Goal: Task Accomplishment & Management: Use online tool/utility

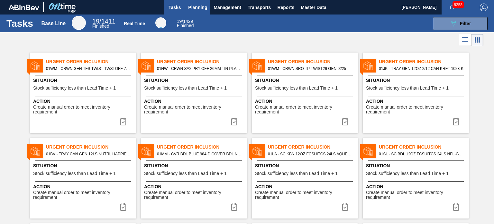
click at [198, 9] on span "Planning" at bounding box center [197, 8] width 19 height 8
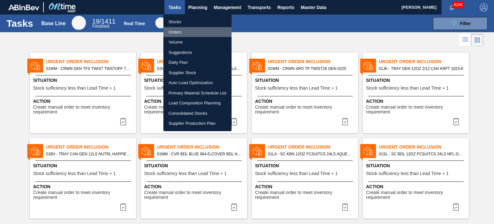
click at [176, 27] on li "Orders" at bounding box center [197, 32] width 68 height 10
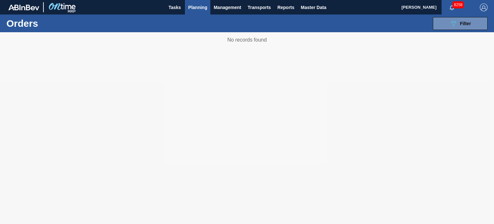
click at [190, 6] on span "Planning" at bounding box center [197, 8] width 19 height 8
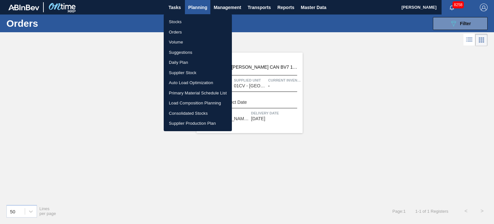
click at [181, 20] on li "Stocks" at bounding box center [198, 22] width 68 height 10
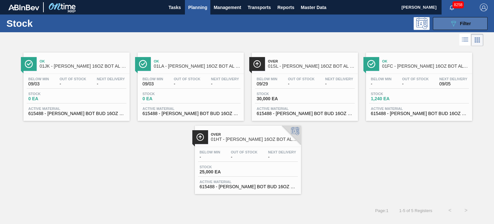
click at [472, 22] on button "089F7B8B-B2A5-4AFE-B5C0-19BA573D28AC Filter" at bounding box center [460, 23] width 55 height 13
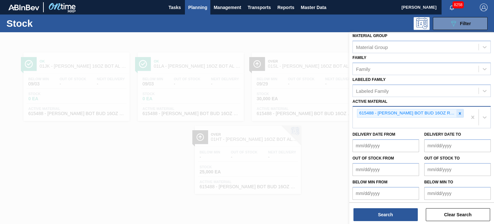
click at [461, 111] on icon at bounding box center [460, 113] width 5 height 5
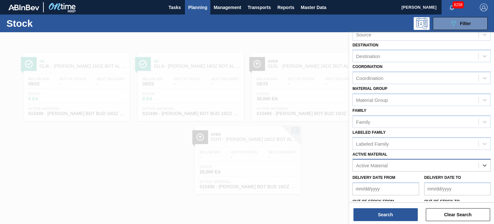
scroll to position [38, 0]
click at [478, 78] on div "Coordination" at bounding box center [416, 78] width 126 height 9
click at [440, 109] on div "Family Family" at bounding box center [422, 117] width 138 height 22
click at [450, 96] on div "Material Group" at bounding box center [416, 99] width 126 height 9
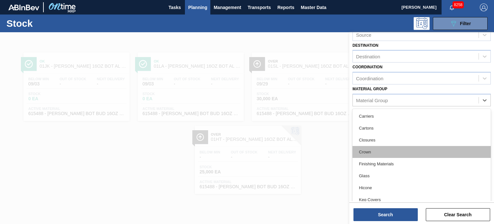
click at [375, 146] on div "Crown" at bounding box center [422, 152] width 138 height 12
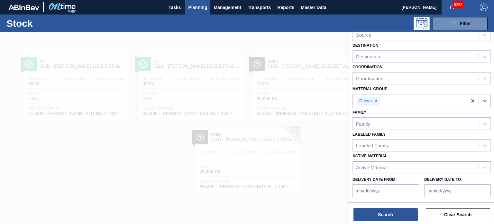
scroll to position [0, 0]
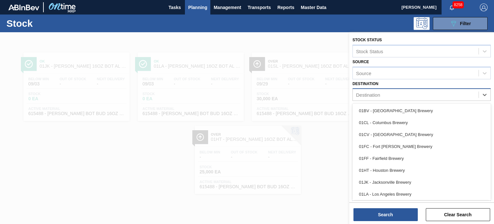
click at [421, 95] on div "Destination" at bounding box center [416, 94] width 126 height 9
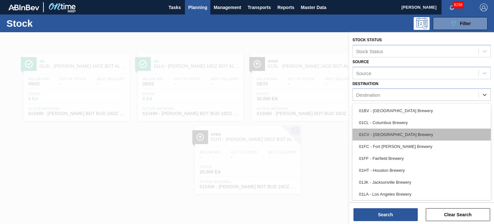
click at [395, 136] on div "01CV - [GEOGRAPHIC_DATA] Brewery" at bounding box center [422, 134] width 138 height 12
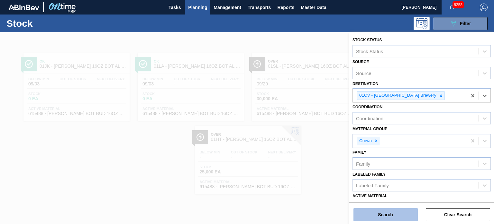
click at [390, 214] on button "Search" at bounding box center [386, 214] width 64 height 13
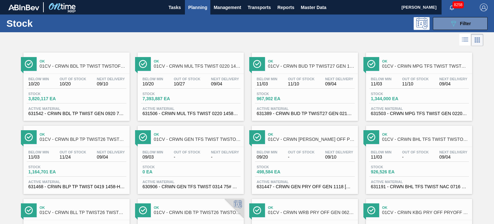
click at [87, 68] on span "01CV - CRWN BDL TP TWIST TWSTOFF 3-COLR 26MM COMMON GLASS BOTTLE" at bounding box center [83, 66] width 87 height 5
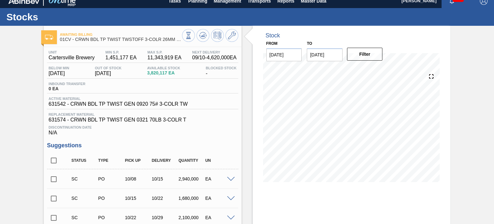
scroll to position [6, 0]
click at [193, 5] on button "Planning" at bounding box center [197, 1] width 25 height 14
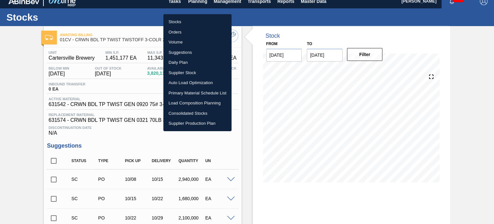
click at [172, 41] on li "Volume" at bounding box center [197, 42] width 68 height 10
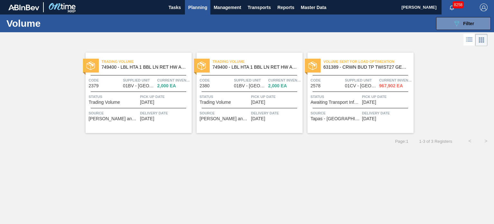
click at [360, 61] on span "Volume Sent For Load Optimization" at bounding box center [369, 61] width 90 height 6
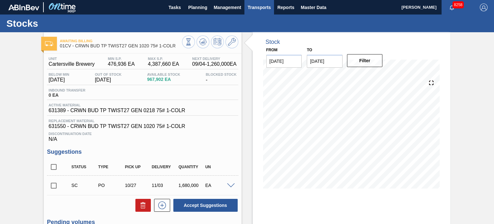
click at [261, 5] on span "Transports" at bounding box center [259, 8] width 23 height 8
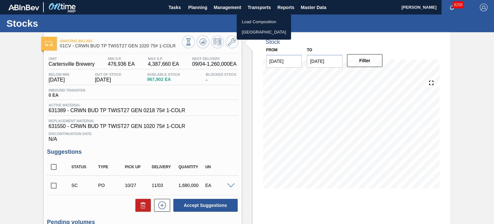
click at [261, 30] on li "[GEOGRAPHIC_DATA]" at bounding box center [264, 32] width 54 height 10
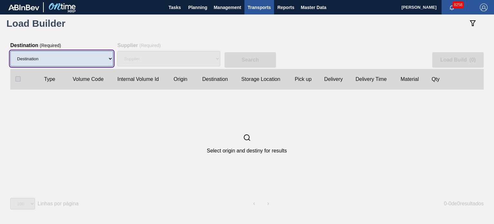
click at [88, 60] on select "Destination 01BV - [GEOGRAPHIC_DATA] 01CL - [GEOGRAPHIC_DATA] 01CV - [GEOGRAPHI…" at bounding box center [61, 58] width 103 height 15
select select "6"
click at [10, 51] on select "Destination 01BV - [GEOGRAPHIC_DATA] 01CL - [GEOGRAPHIC_DATA] 01CV - [GEOGRAPHI…" at bounding box center [61, 58] width 103 height 15
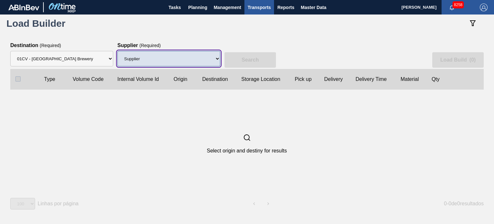
click at [203, 59] on select "Supplier 8329501 - ACCORD CARTON CO 8341298 - ACCREDO PACKAGING INC 8248341 - A…" at bounding box center [168, 58] width 103 height 15
select select "774"
click at [117, 51] on select "Supplier 8329501 - ACCORD CARTON CO 8341298 - ACCREDO PACKAGING INC 8248341 - A…" at bounding box center [168, 58] width 103 height 15
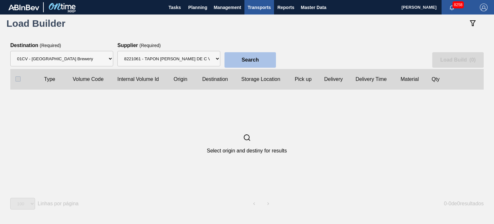
click at [238, 57] on button "Search" at bounding box center [250, 59] width 51 height 15
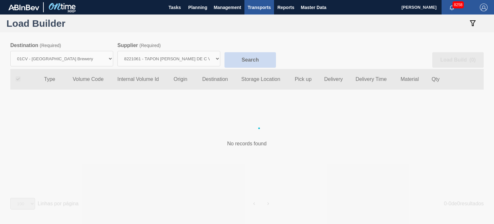
checkbox input "true"
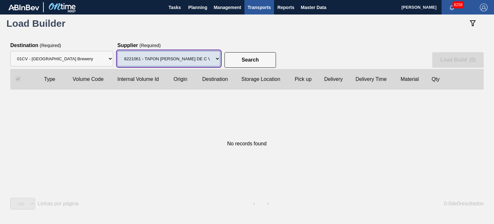
click at [198, 59] on select "Supplier 8329501 - ACCORD CARTON CO 8341298 - ACCREDO PACKAGING INC 8248341 - A…" at bounding box center [168, 58] width 103 height 15
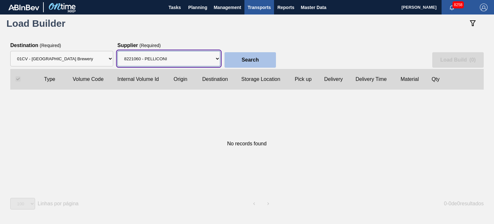
click at [117, 51] on select "Supplier 8329501 - ACCORD CARTON CO 8341298 - ACCREDO PACKAGING INC 8248341 - A…" at bounding box center [168, 58] width 103 height 15
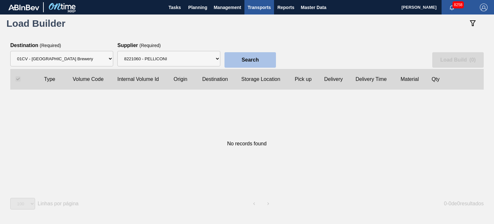
click at [236, 63] on button "Search" at bounding box center [250, 59] width 51 height 15
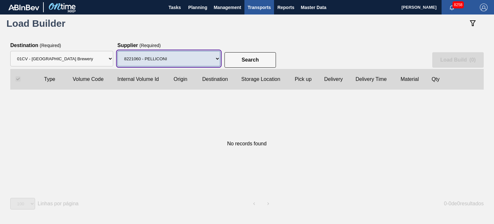
click at [195, 62] on select "Supplier 8329501 - ACCORD CARTON CO 8341298 - ACCREDO PACKAGING INC 8248341 - A…" at bounding box center [168, 58] width 103 height 15
select select "64"
click at [117, 51] on select "Supplier 8329501 - ACCORD CARTON CO 8341298 - ACCREDO PACKAGING INC 8248341 - A…" at bounding box center [168, 58] width 103 height 15
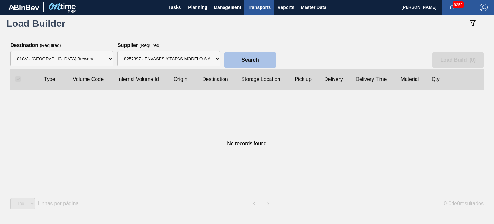
click at [235, 65] on button "Search" at bounding box center [250, 59] width 51 height 15
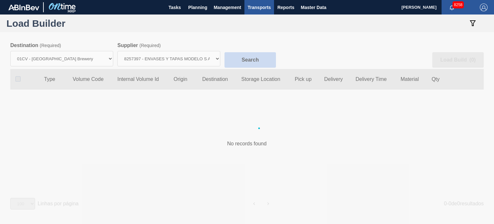
checkbox input "false"
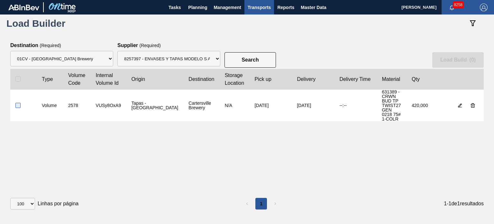
click at [18, 103] on input "checkbox" at bounding box center [17, 105] width 5 height 5
checkbox input "true"
click at [458, 63] on button "Load Build ( 1 )" at bounding box center [457, 59] width 51 height 15
select select "Undefined"
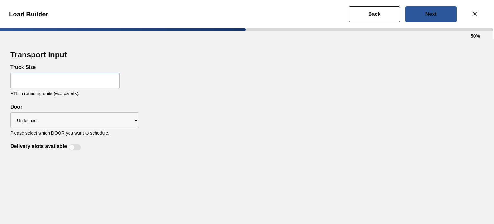
click at [90, 79] on input "text" at bounding box center [64, 80] width 109 height 15
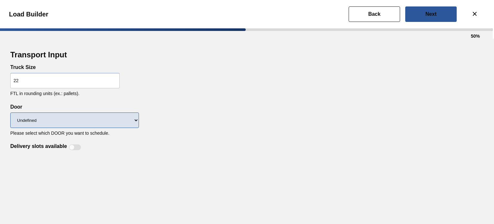
type input "22"
click at [120, 124] on select "Undefined CROWNS LIDS" at bounding box center [74, 119] width 129 height 15
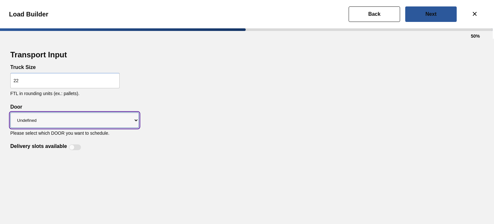
select select "CROWNS"
click at [10, 112] on select "Undefined CROWNS LIDS" at bounding box center [74, 119] width 129 height 15
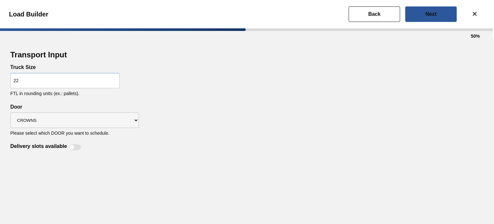
click at [69, 147] on div at bounding box center [71, 146] width 5 height 5
checkbox input "true"
click at [429, 10] on button "Next" at bounding box center [430, 13] width 51 height 15
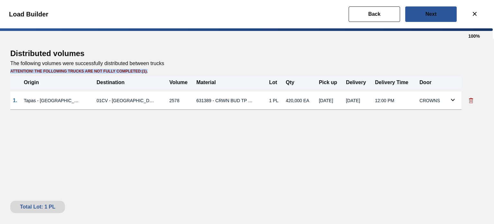
drag, startPoint x: 149, startPoint y: 71, endPoint x: 13, endPoint y: 75, distance: 136.1
click at [3, 71] on div "Distributed volumes The following volumes were successfully distributed between…" at bounding box center [247, 131] width 494 height 185
click at [122, 121] on div "Distributed volumes The following volumes were successfully distributed between…" at bounding box center [246, 90] width 473 height 82
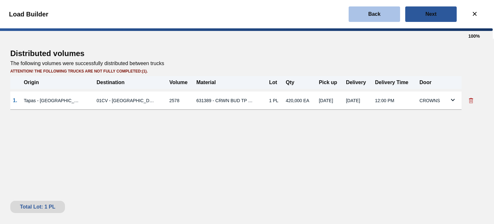
click at [383, 15] on button "Back" at bounding box center [374, 13] width 51 height 15
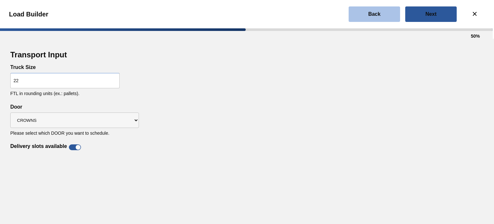
click at [386, 18] on button "Back" at bounding box center [374, 13] width 51 height 15
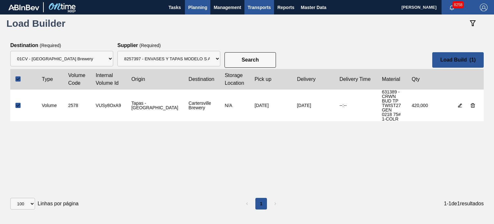
click at [201, 2] on button "Planning" at bounding box center [197, 7] width 25 height 14
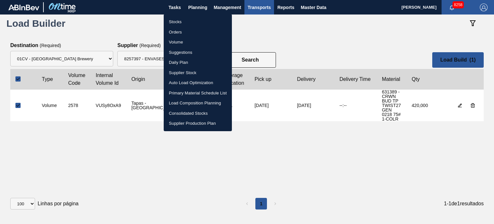
click at [322, 49] on div at bounding box center [247, 112] width 494 height 224
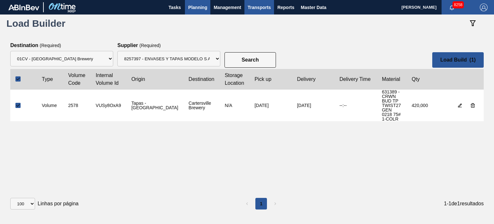
click at [206, 10] on span "Planning" at bounding box center [197, 8] width 19 height 8
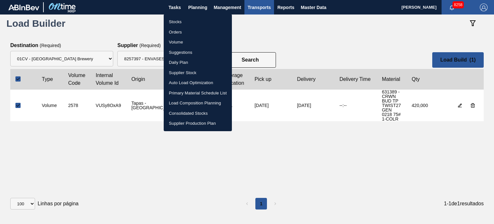
click at [319, 5] on div at bounding box center [247, 112] width 494 height 224
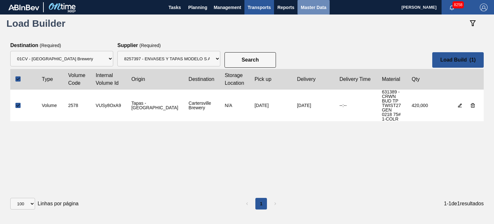
click at [319, 5] on span "Master Data" at bounding box center [313, 8] width 25 height 8
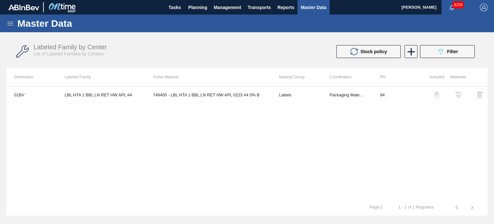
click at [429, 44] on div "Labeled Family by Center List of Labeled Families by Centers Stock policy 089F7…" at bounding box center [246, 52] width 481 height 24
click at [431, 54] on button "089F7B8B-B2A5-4AFE-B5C0-19BA573D28AC Filter" at bounding box center [447, 51] width 55 height 13
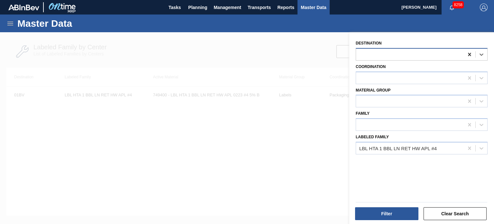
click at [467, 55] on icon at bounding box center [469, 54] width 6 height 6
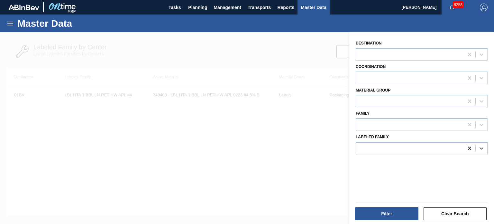
click at [469, 148] on icon at bounding box center [469, 148] width 6 height 6
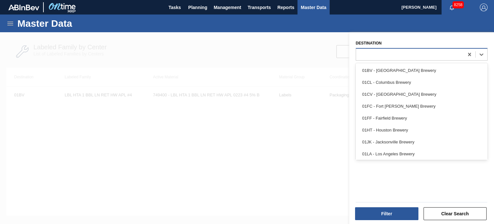
click at [439, 56] on div at bounding box center [410, 54] width 108 height 9
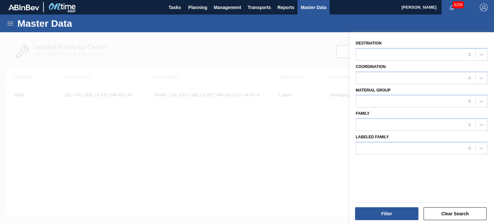
click at [432, 43] on div "Destination" at bounding box center [422, 50] width 132 height 22
click at [452, 211] on button "Clear Search" at bounding box center [455, 213] width 63 height 13
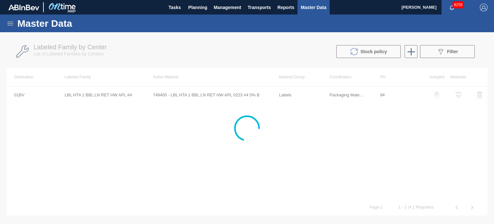
click at [295, 129] on div at bounding box center [247, 127] width 494 height 191
